Goal: Information Seeking & Learning: Learn about a topic

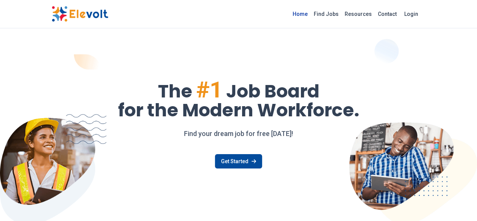
click at [311, 15] on link "Home" at bounding box center [300, 14] width 21 height 12
click at [311, 12] on link "Home" at bounding box center [300, 14] width 21 height 12
click at [237, 159] on link "Get Started" at bounding box center [238, 161] width 47 height 14
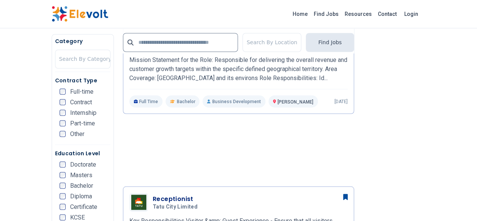
scroll to position [658, 0]
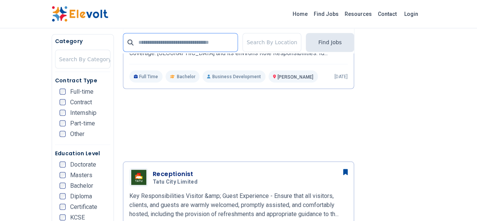
click at [139, 42] on input "text" at bounding box center [180, 42] width 115 height 19
type input "********"
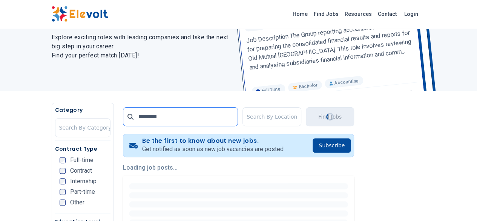
scroll to position [0, 0]
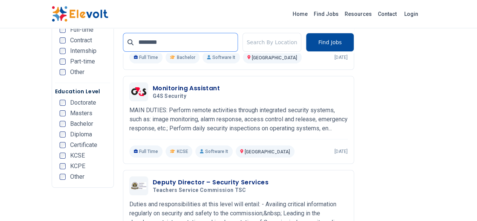
scroll to position [1407, 0]
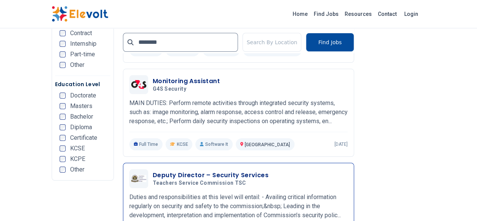
click at [311, 170] on div "Deputy Director – Security Services Teachers Service Commission TSC 08/26/2025 …" at bounding box center [250, 178] width 195 height 16
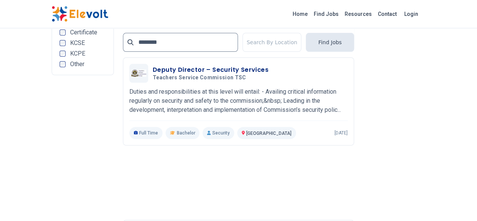
scroll to position [1543, 0]
